Goal: Complete application form: Complete application form

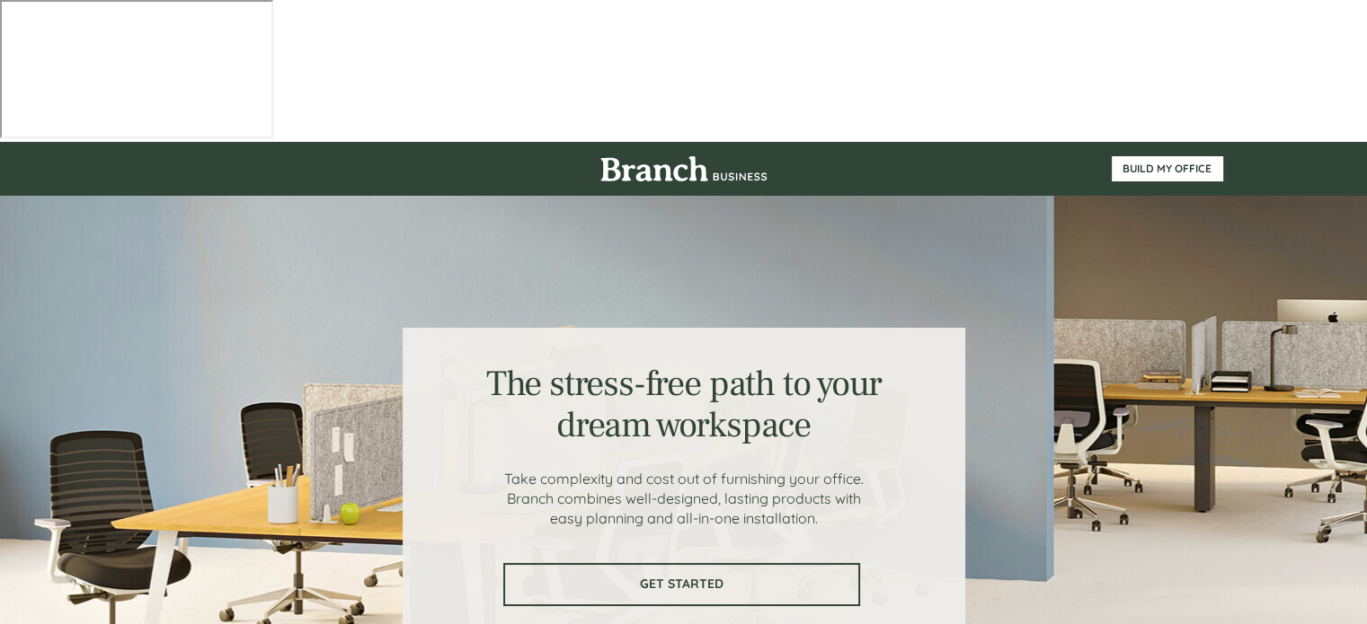
click at [818, 577] on span "GET STARTED" at bounding box center [681, 584] width 353 height 15
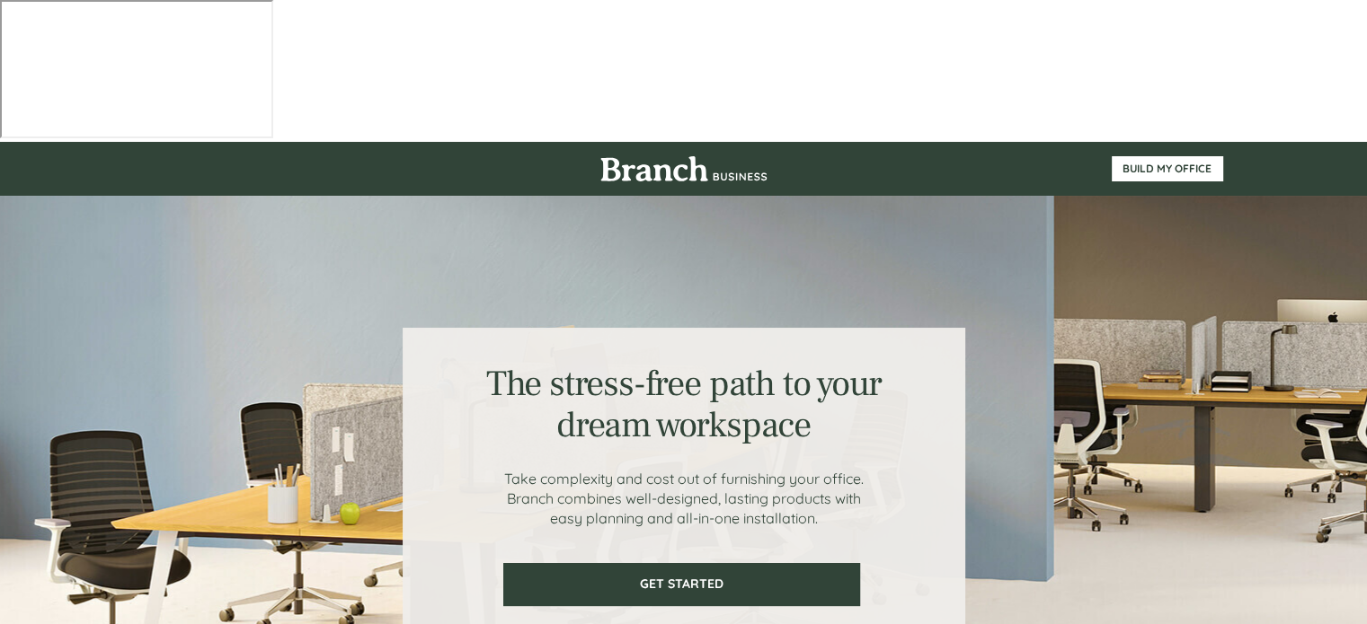
click at [690, 156] on img at bounding box center [683, 168] width 167 height 25
click at [1125, 156] on link "BUILD MY OFFICE" at bounding box center [1166, 168] width 111 height 25
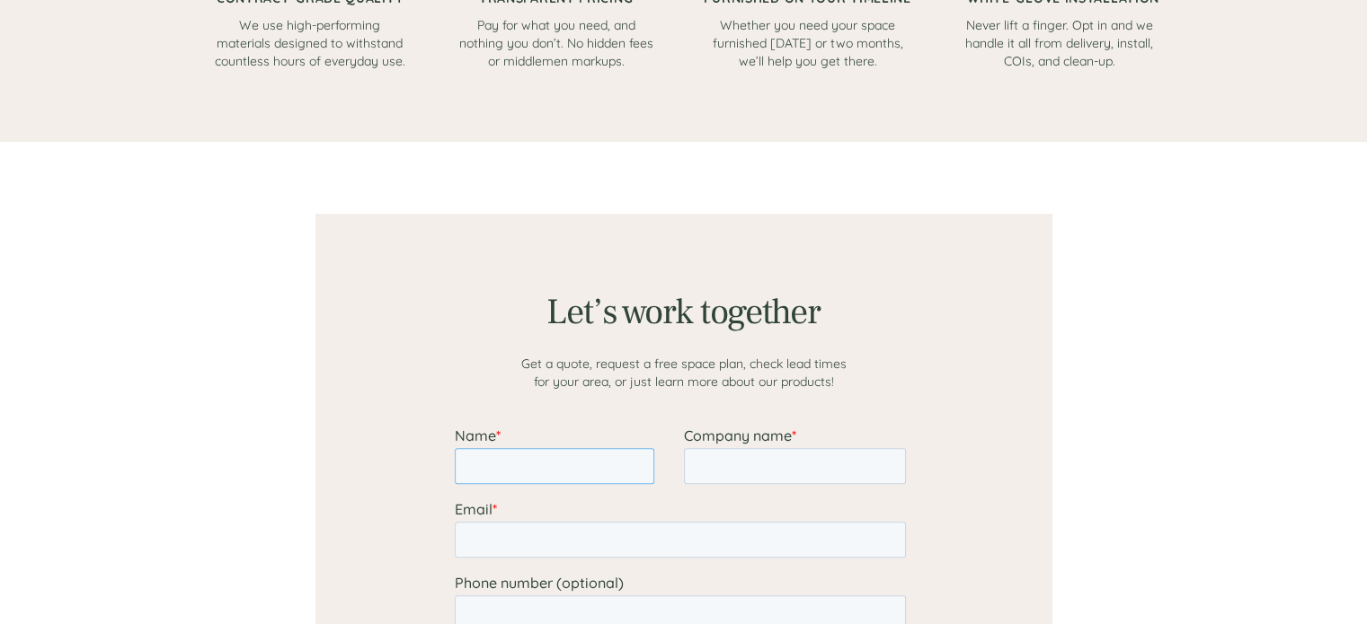
click at [545, 465] on input "Name *" at bounding box center [553, 466] width 199 height 36
type input "geele"
type input "Sublime Interior Design Ltd."
type input "geelesublime@gmail.com"
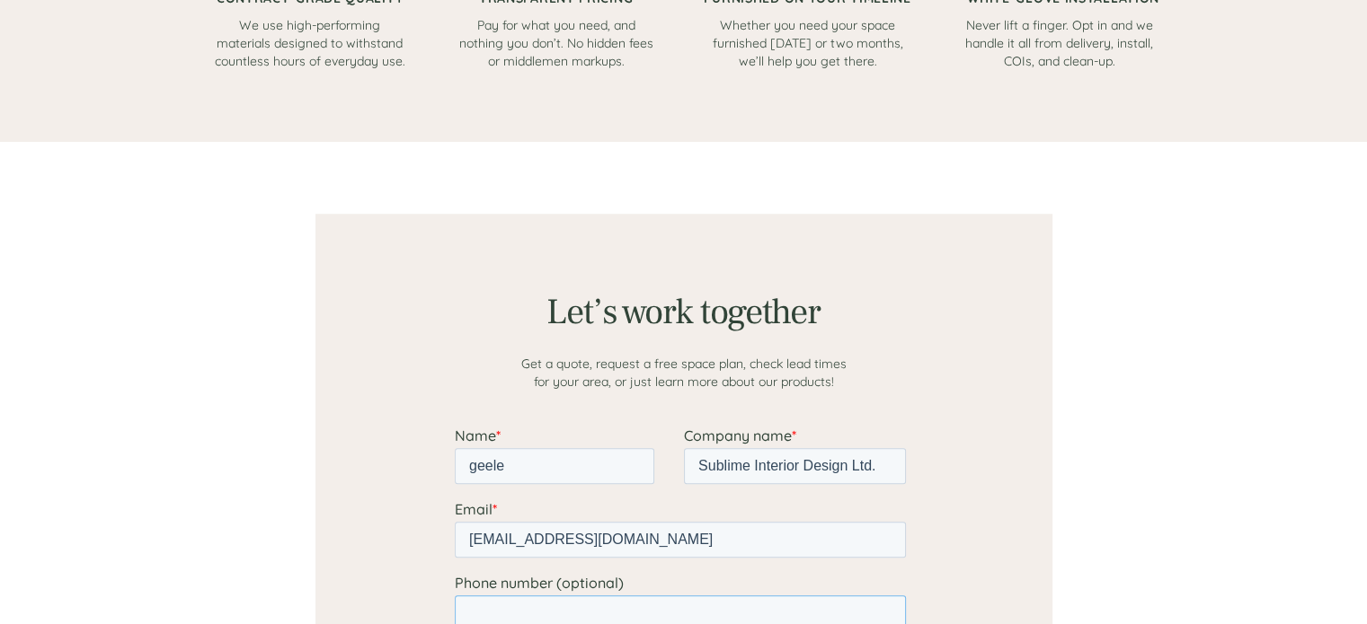
type input "16048316532"
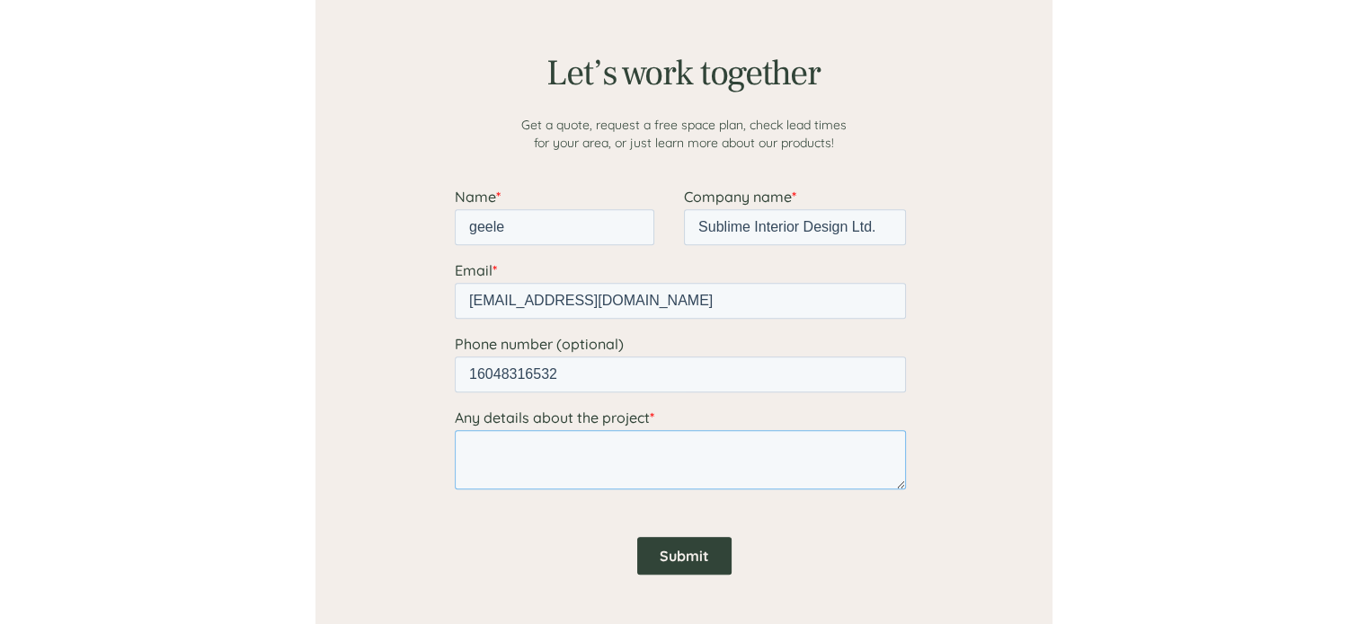
click at [810, 466] on textarea "Any details about the project *" at bounding box center [679, 459] width 451 height 59
type textarea "boardroom table and chairs"
click at [699, 553] on input "Submit" at bounding box center [683, 556] width 94 height 38
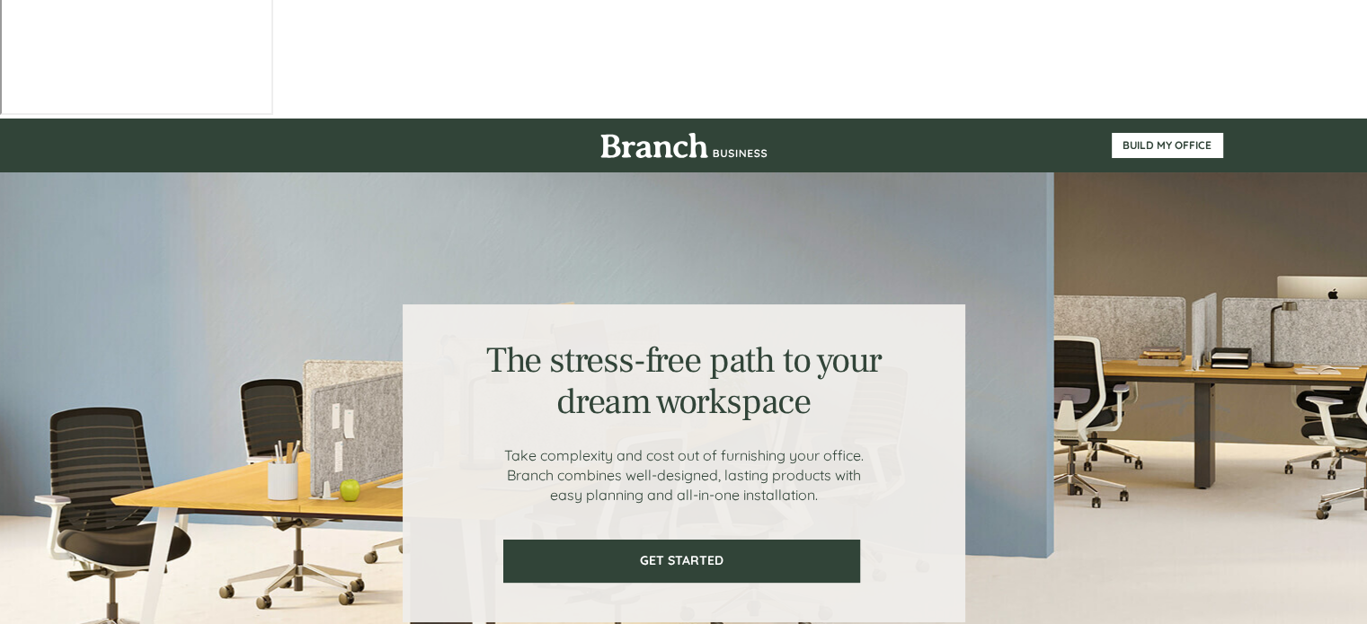
scroll to position [0, 0]
